Goal: Find specific page/section: Find specific page/section

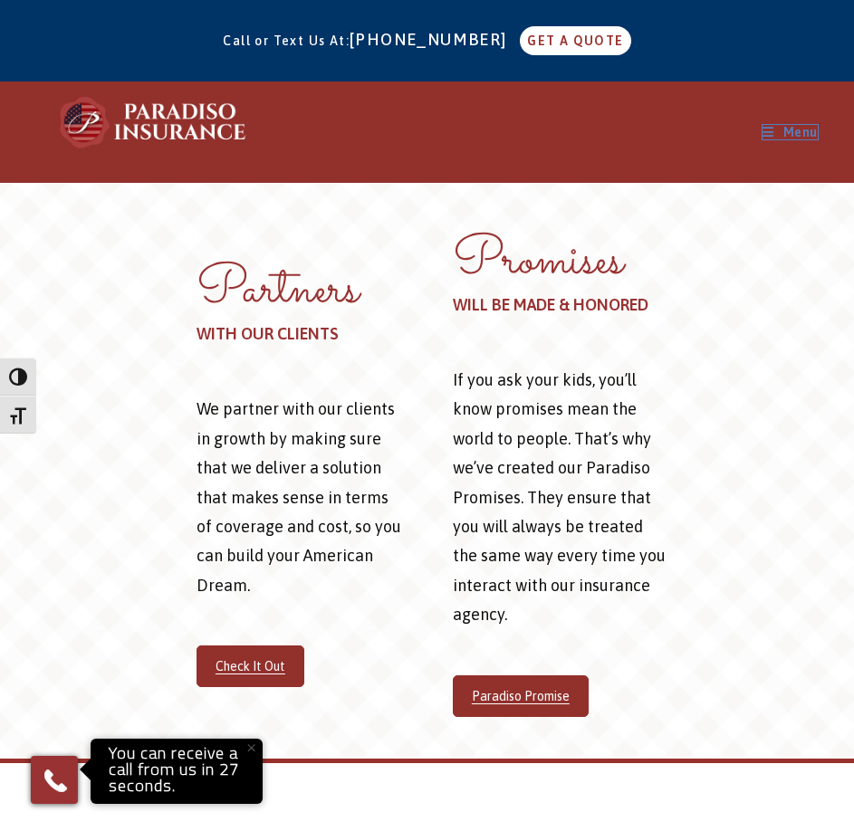
click at [772, 136] on icon "Mobile Menu" at bounding box center [769, 132] width 12 height 13
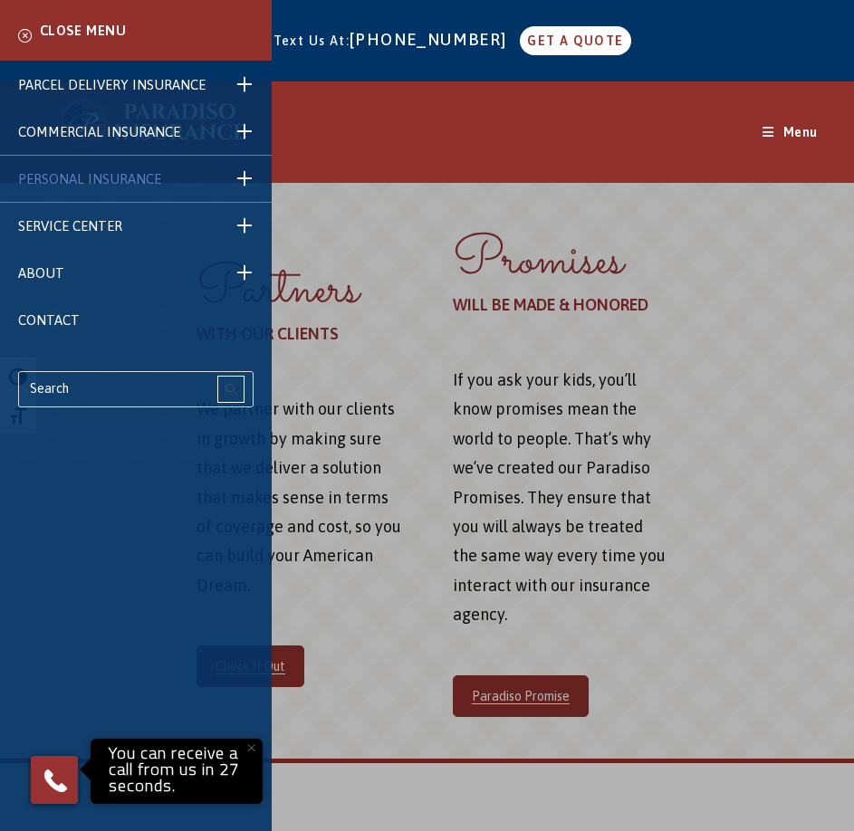
click at [117, 176] on span "PERSONAL INSURANCE" at bounding box center [89, 178] width 143 height 15
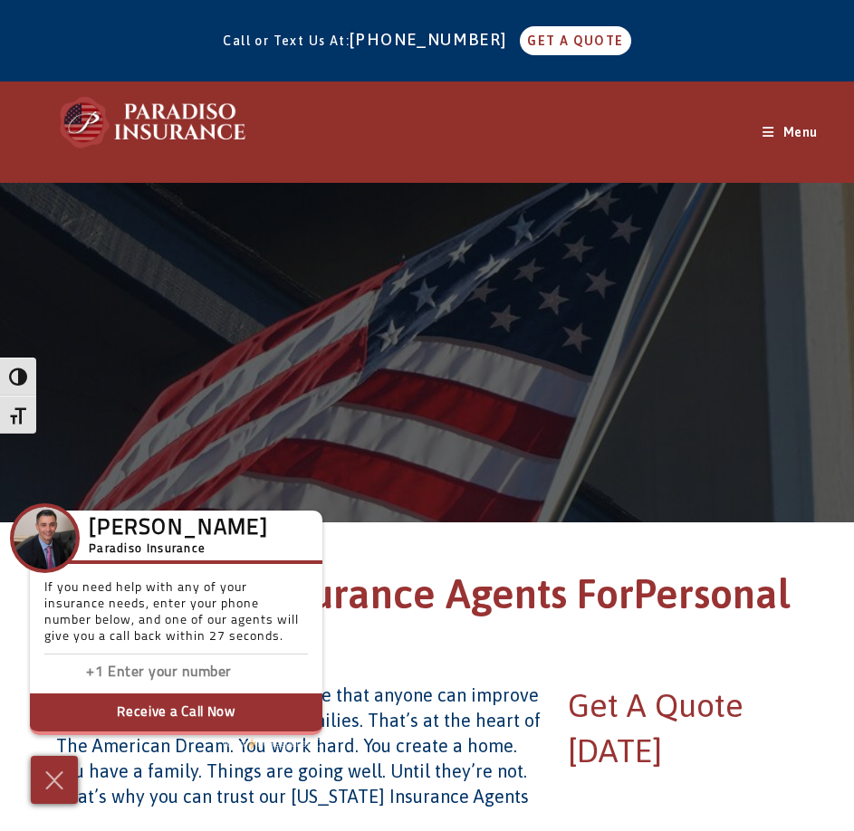
click at [761, 129] on div "PARCEL DELIVERY INSURANCE FedEx Parcel Delivery Insurance Amazon Parcel Deliver…" at bounding box center [427, 132] width 854 height 101
click at [771, 129] on icon "Mobile Menu" at bounding box center [769, 132] width 12 height 13
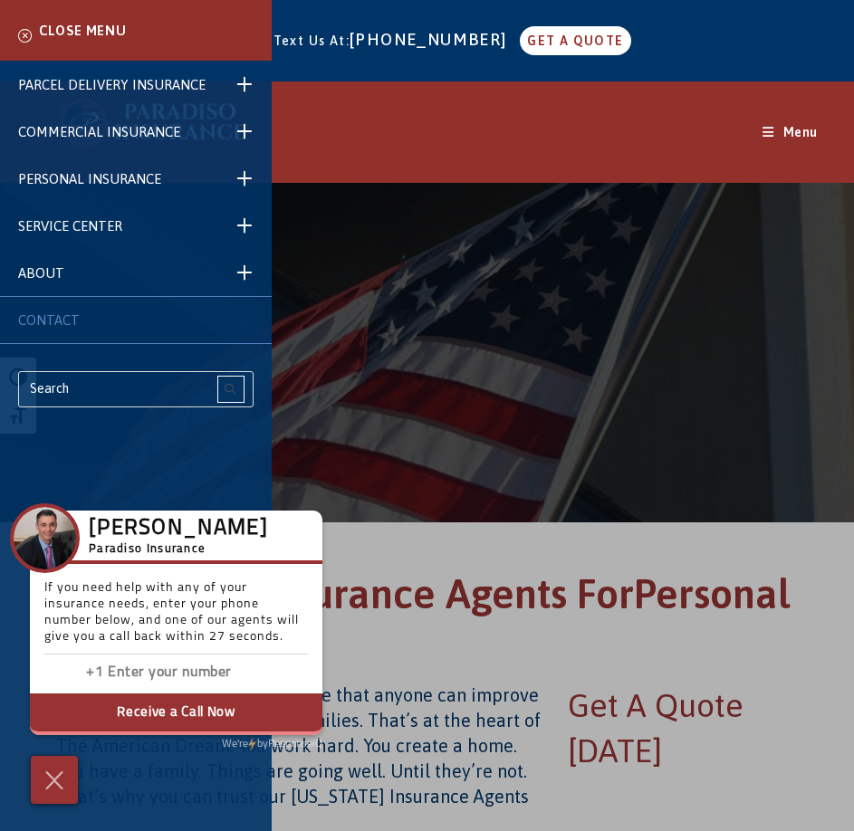
click at [44, 317] on span "CONTACT" at bounding box center [49, 319] width 62 height 15
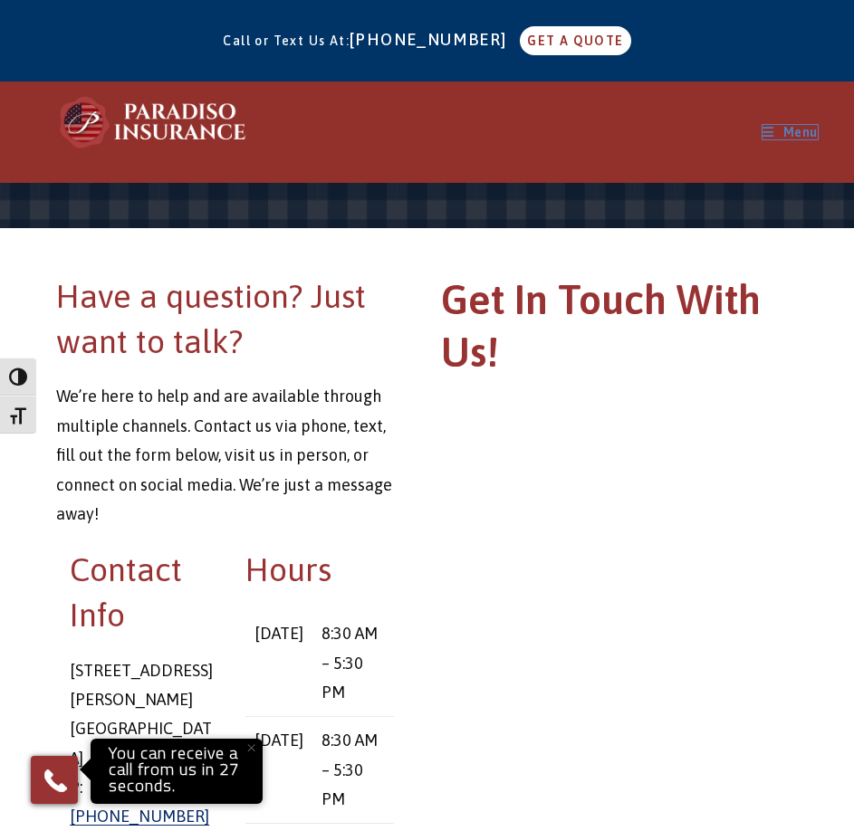
click at [769, 132] on icon "Mobile Menu" at bounding box center [769, 132] width 12 height 13
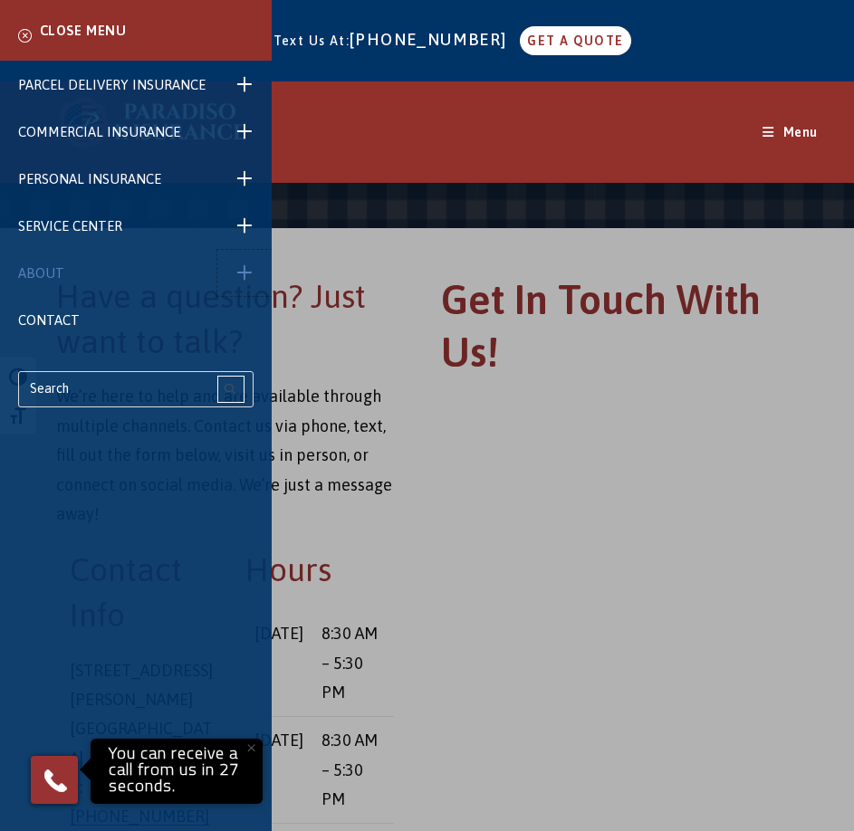
click at [244, 276] on span at bounding box center [244, 273] width 54 height 46
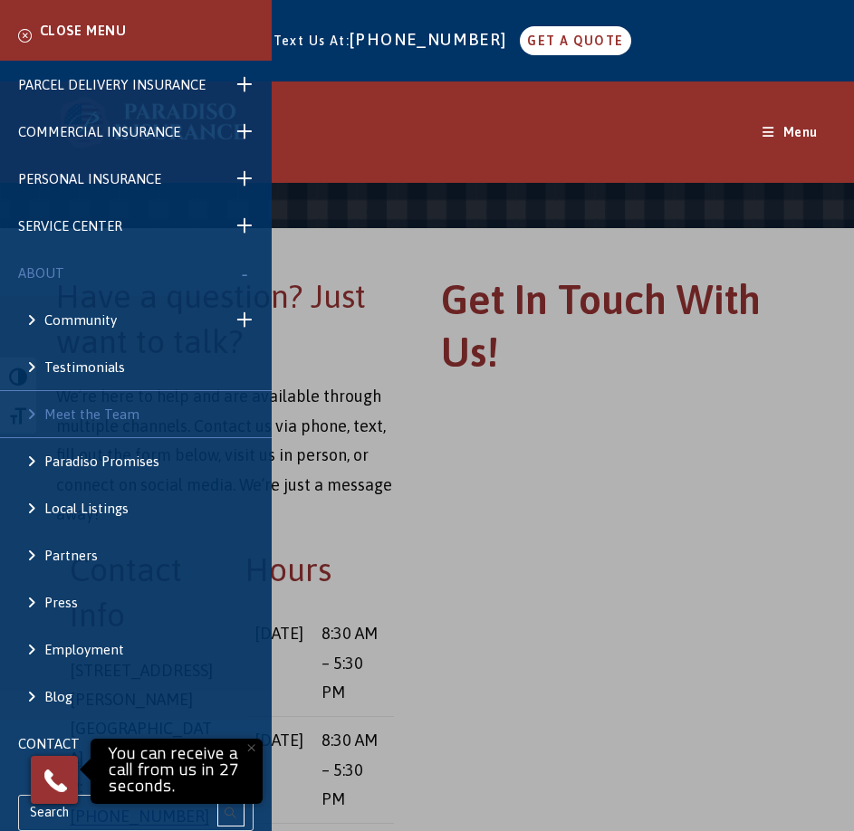
scroll to position [80, 0]
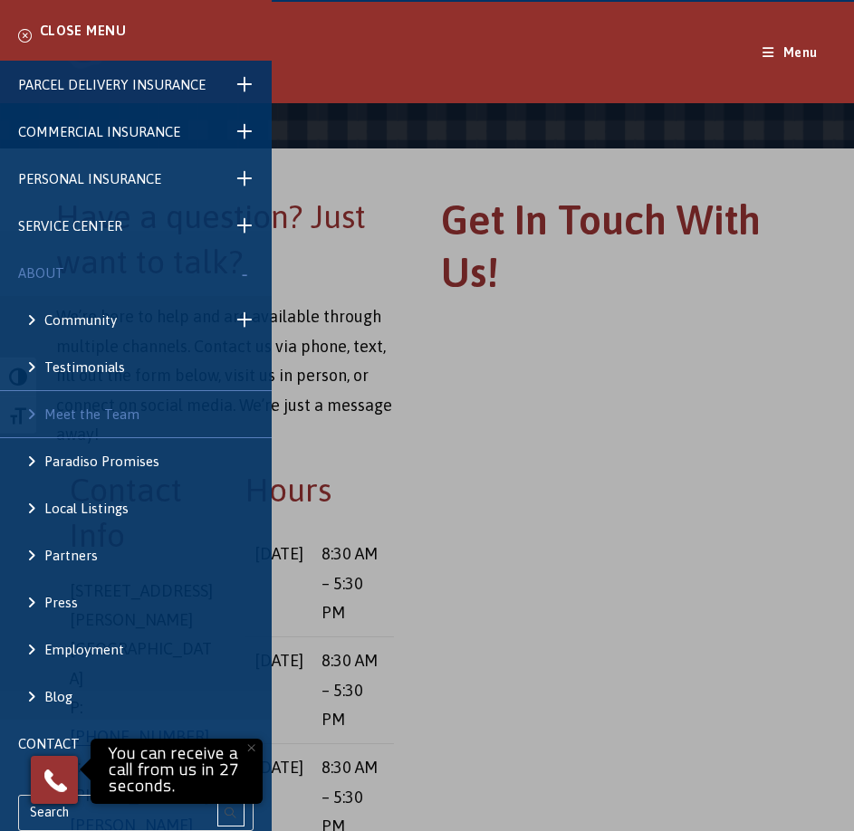
click at [119, 412] on span "Meet the Team" at bounding box center [91, 414] width 95 height 15
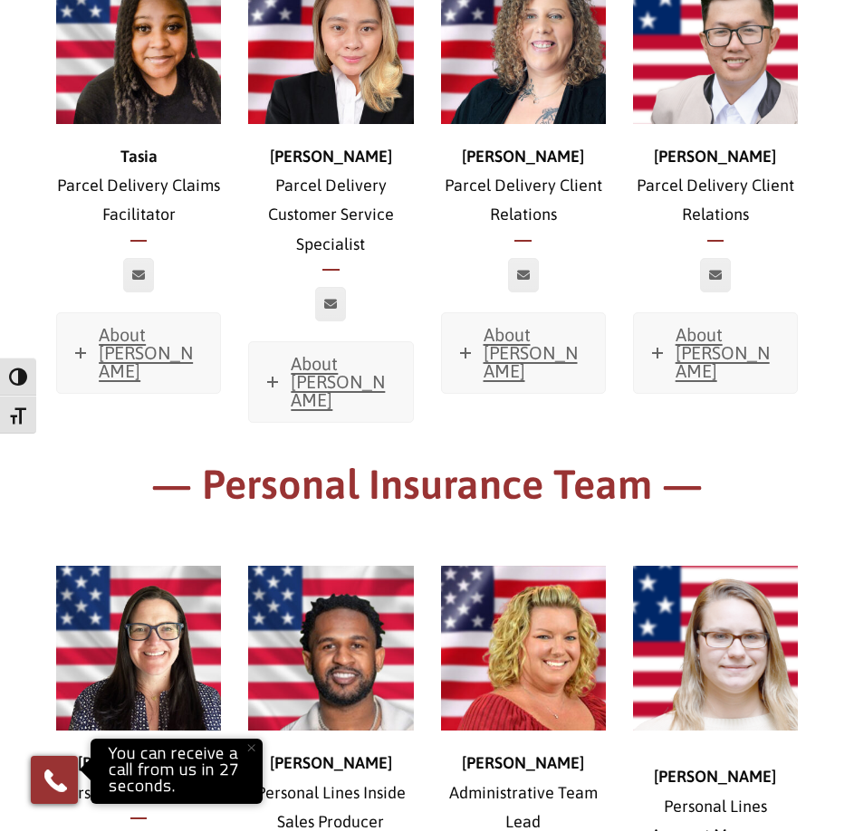
scroll to position [4347, 0]
